Goal: Task Accomplishment & Management: Manage account settings

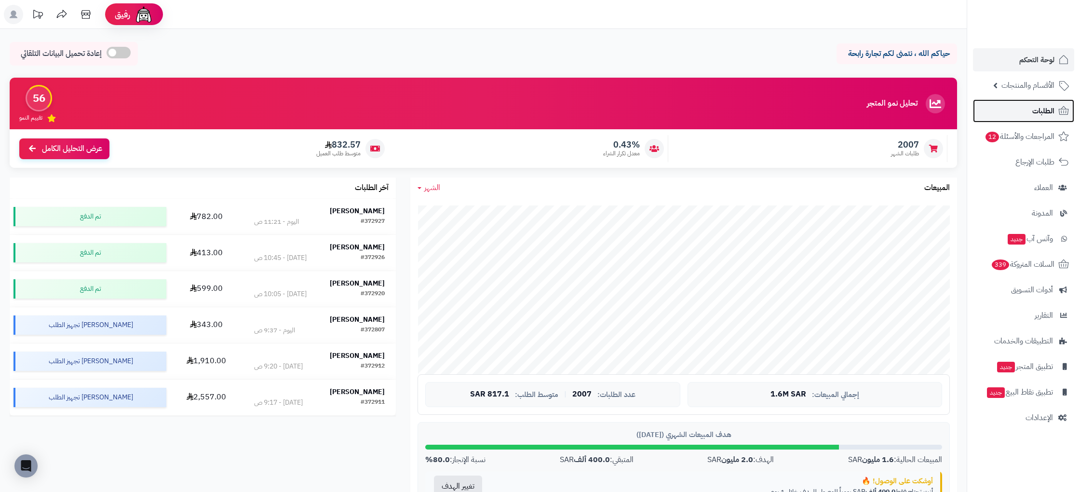
click at [1048, 120] on link "الطلبات" at bounding box center [1023, 110] width 101 height 23
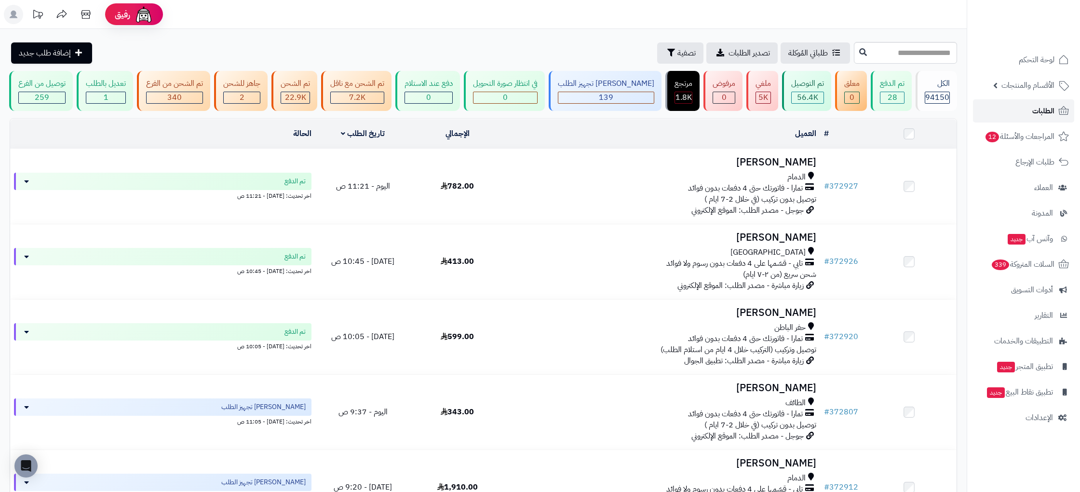
click at [1046, 108] on span "الطلبات" at bounding box center [1043, 110] width 22 height 13
click at [1020, 54] on span "لوحة التحكم" at bounding box center [1036, 59] width 35 height 13
